Goal: Task Accomplishment & Management: Manage account settings

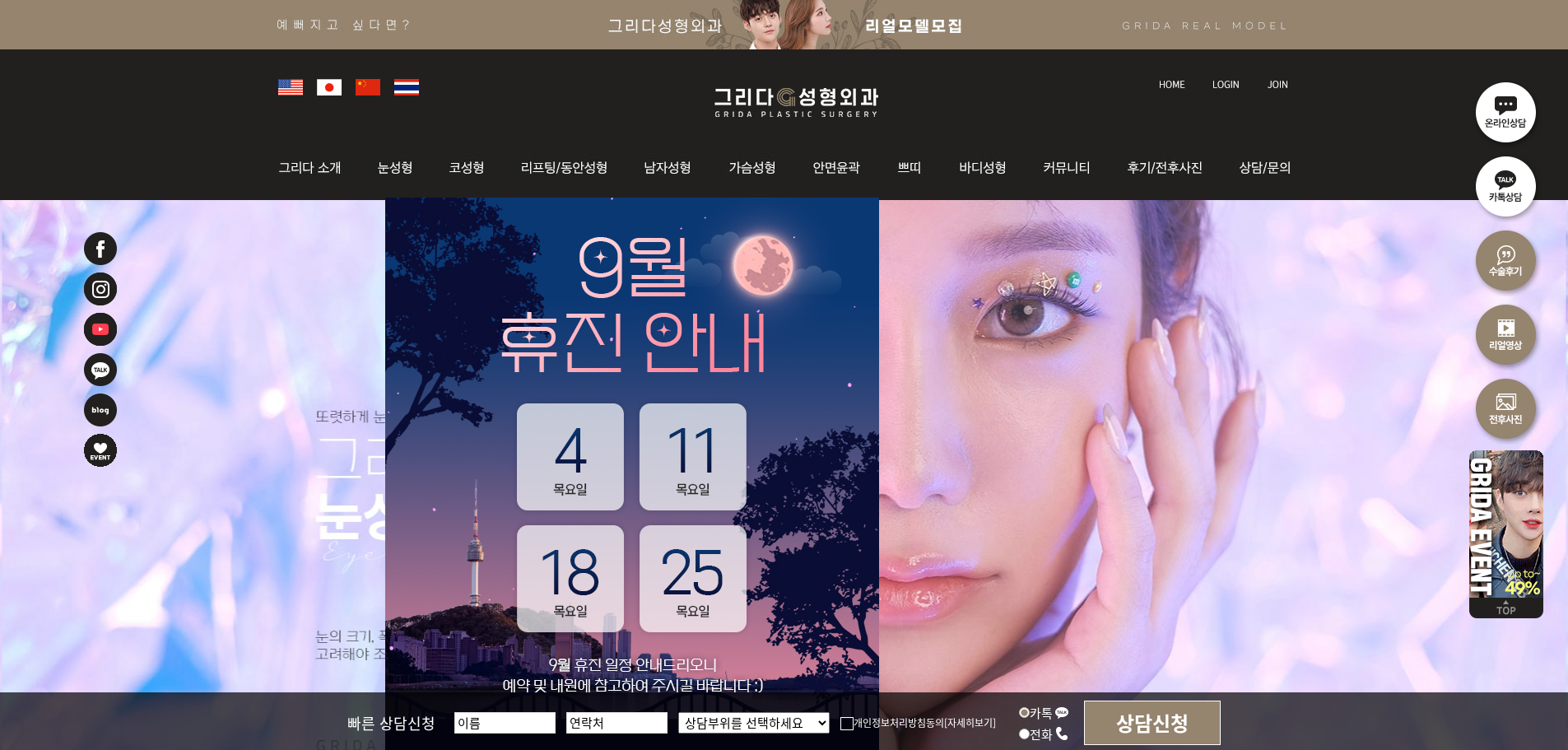
click at [1216, 84] on img at bounding box center [1225, 84] width 27 height 9
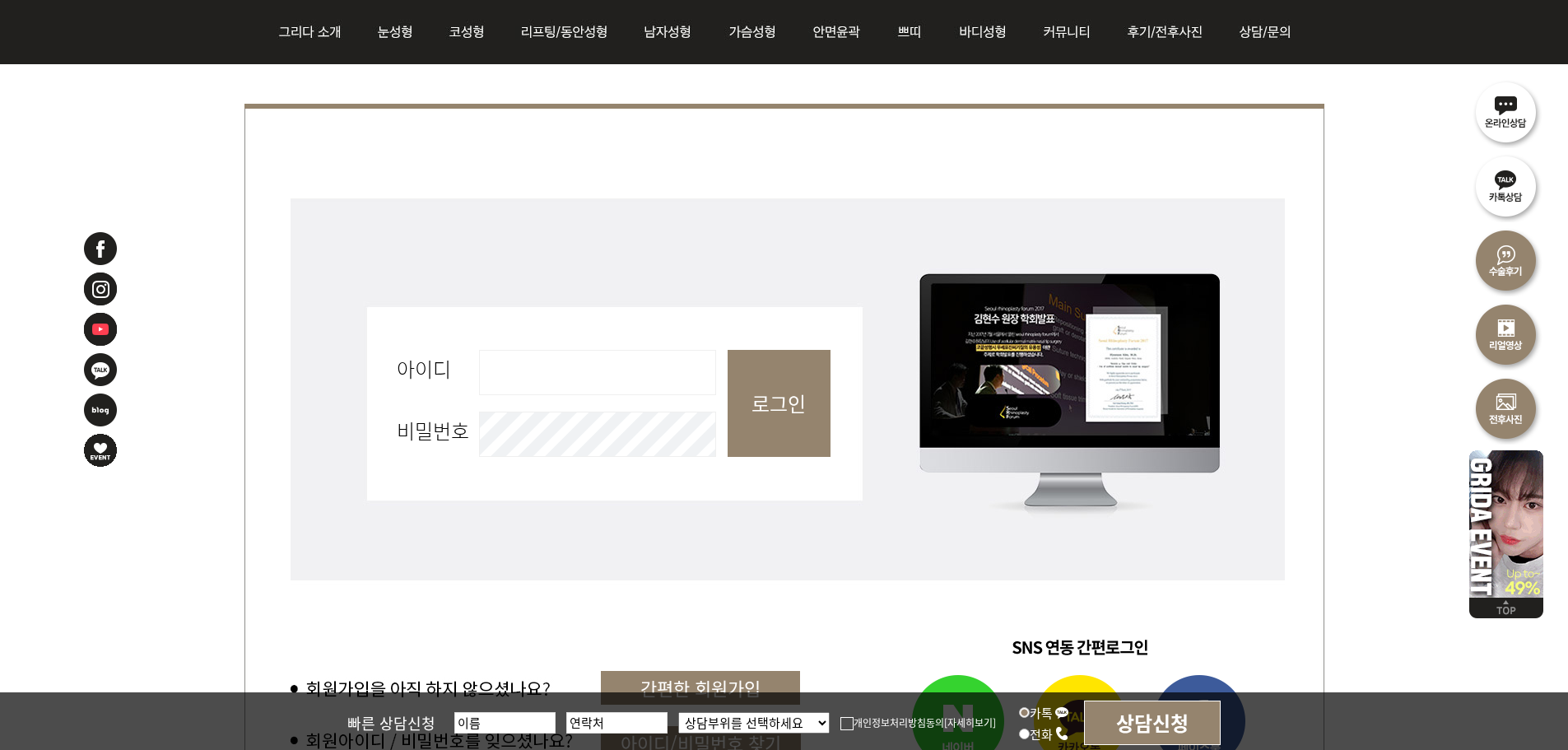
scroll to position [659, 0]
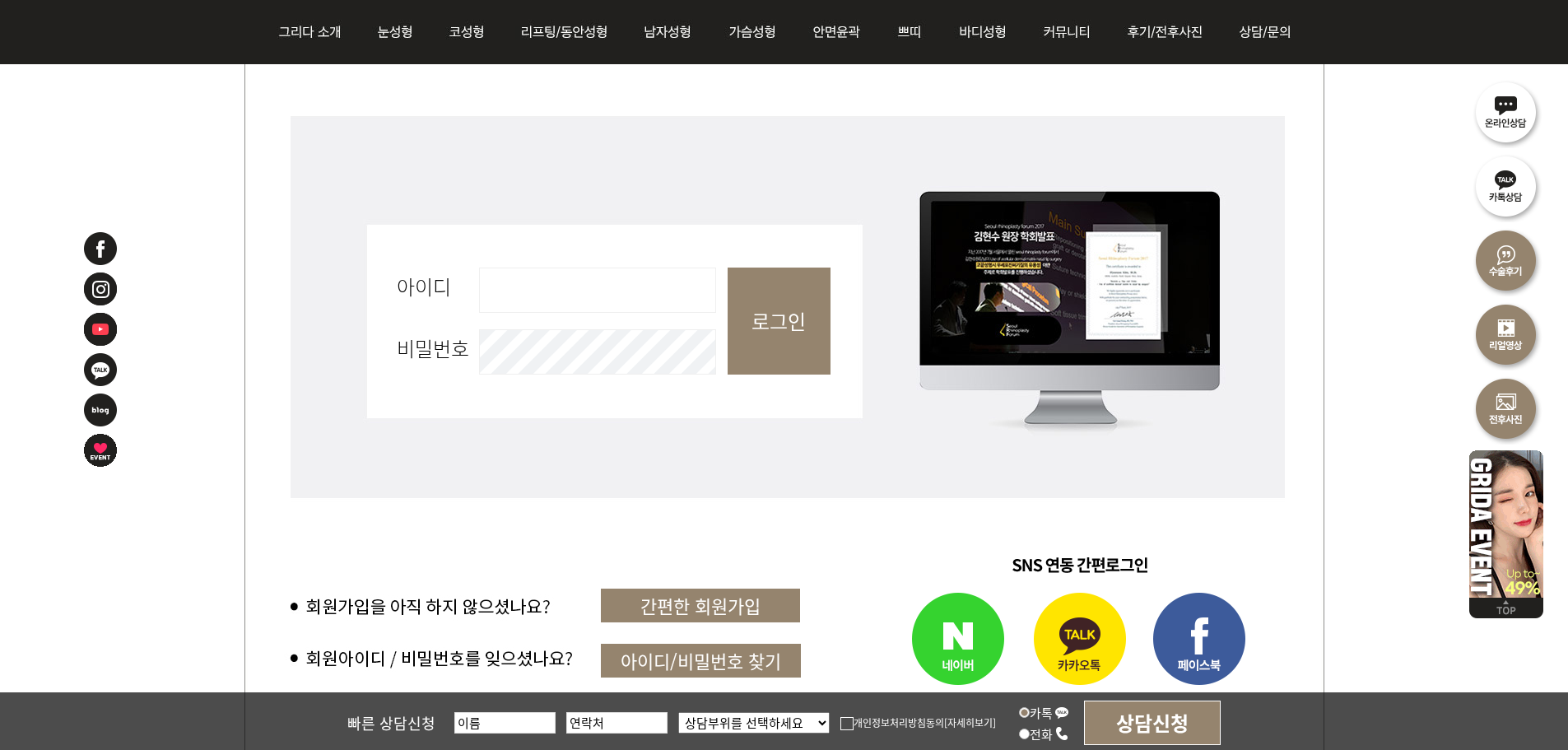
click at [650, 306] on input "아이디 필수" at bounding box center [597, 290] width 237 height 46
type input "admin"
click at [755, 345] on input "로그인" at bounding box center [779, 320] width 103 height 107
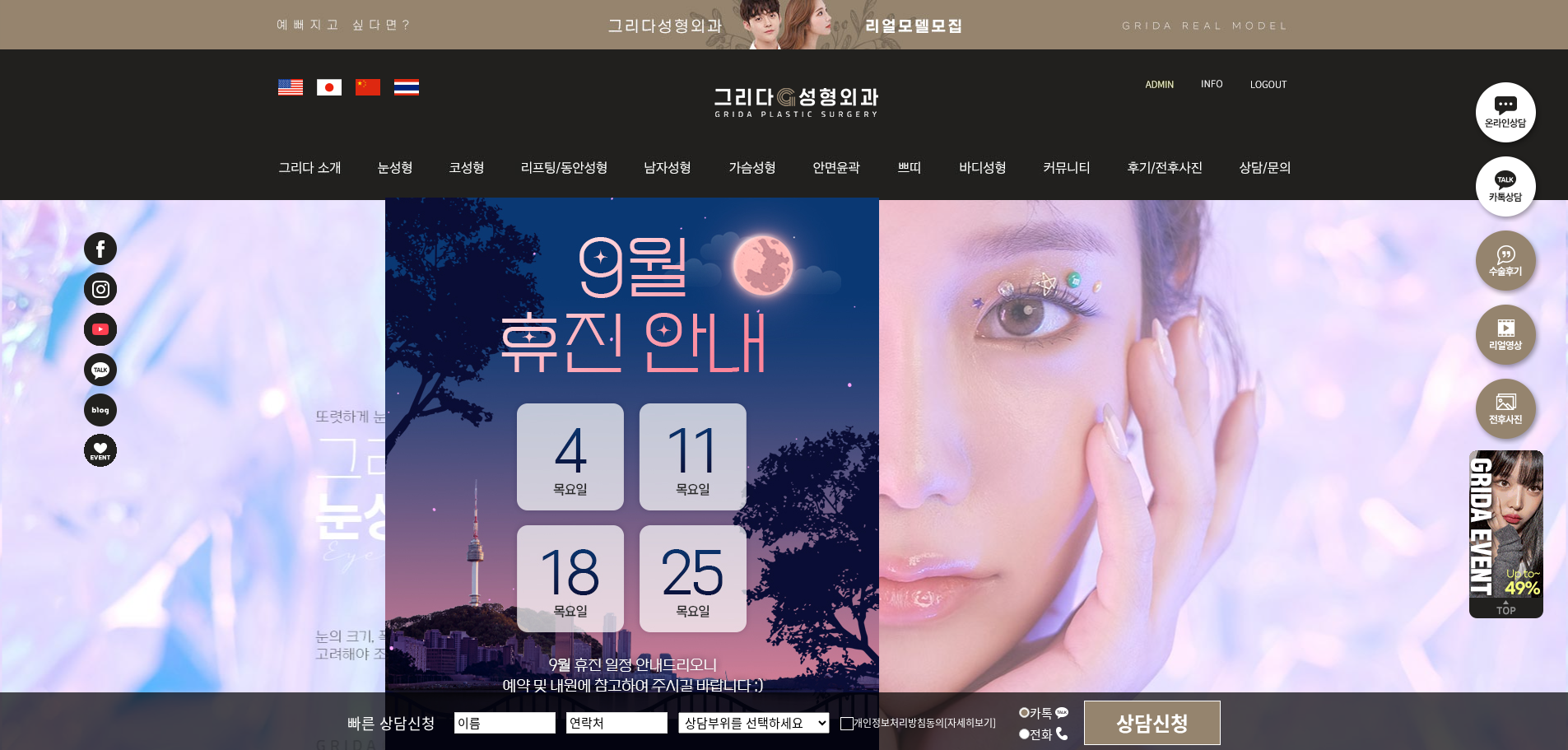
click at [1166, 77] on link at bounding box center [1161, 69] width 47 height 23
